Goal: Task Accomplishment & Management: Use online tool/utility

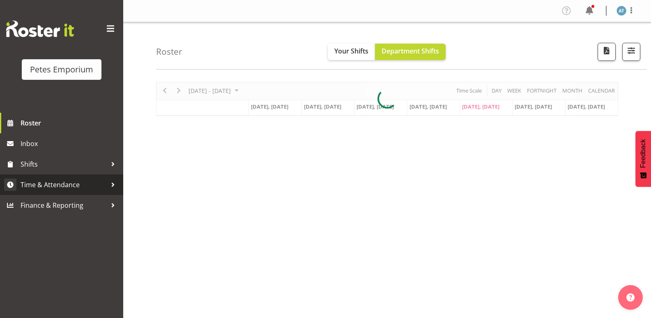
click at [41, 176] on link "Time & Attendance" at bounding box center [61, 184] width 123 height 21
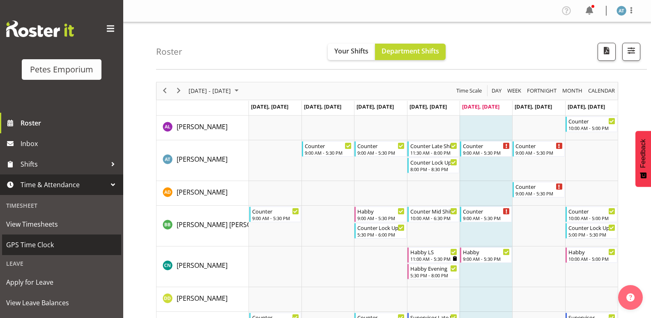
click at [37, 239] on span "GPS Time Clock" at bounding box center [61, 244] width 111 height 12
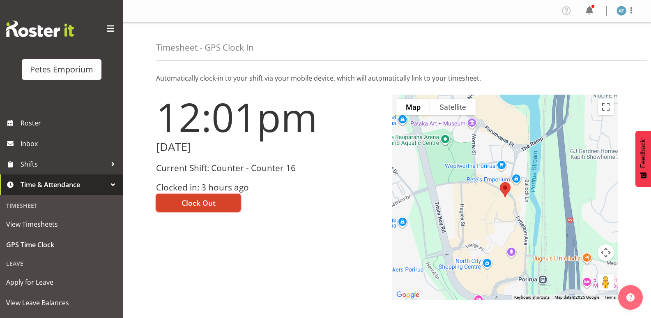
click at [183, 207] on span "Clock Out" at bounding box center [199, 202] width 34 height 11
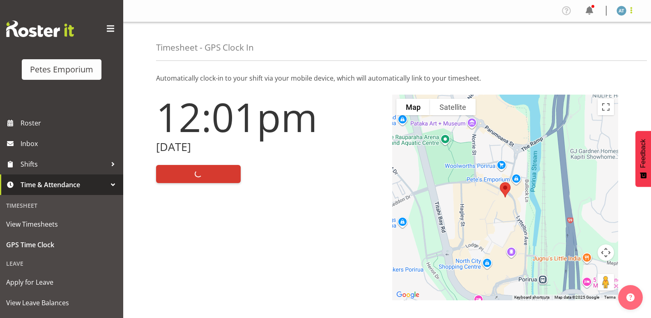
click at [631, 12] on span at bounding box center [631, 10] width 10 height 10
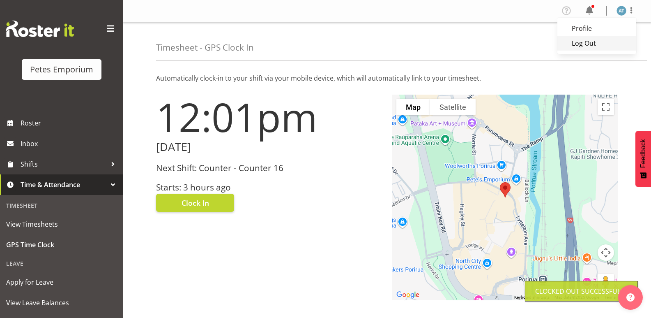
click at [598, 42] on link "Log Out" at bounding box center [596, 43] width 79 height 15
